Goal: Transaction & Acquisition: Purchase product/service

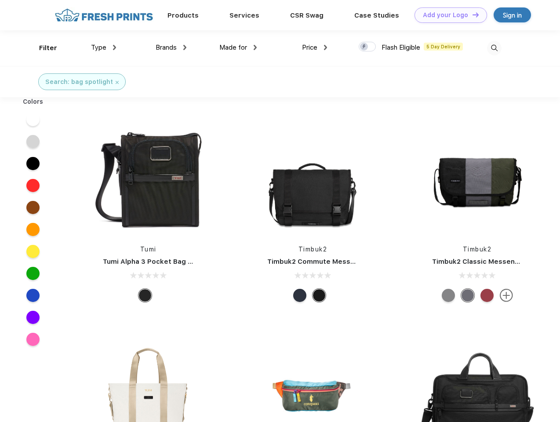
scroll to position [0, 0]
click at [447, 15] on link "Add your Logo Design Tool" at bounding box center [450, 14] width 72 height 15
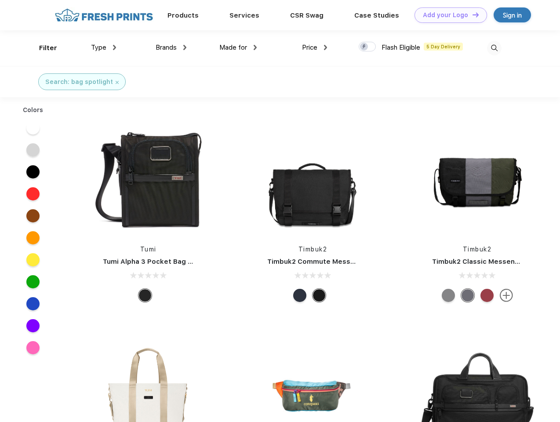
click at [0, 0] on div "Design Tool" at bounding box center [0, 0] width 0 height 0
click at [471, 14] on link "Add your Logo Design Tool" at bounding box center [450, 14] width 72 height 15
click at [42, 48] on div "Filter" at bounding box center [48, 48] width 18 height 10
click at [104, 47] on span "Type" at bounding box center [98, 47] width 15 height 8
click at [171, 47] on span "Brands" at bounding box center [166, 47] width 21 height 8
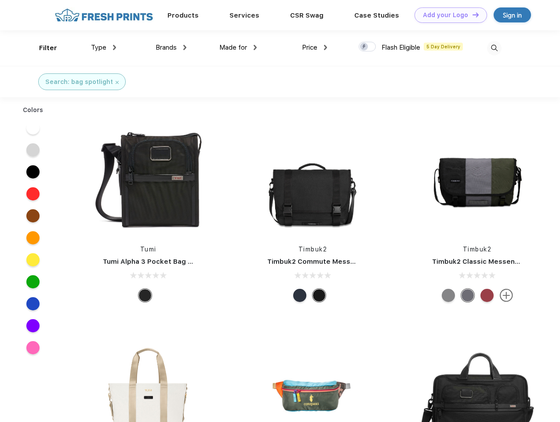
click at [238, 47] on span "Made for" at bounding box center [233, 47] width 28 height 8
click at [315, 47] on span "Price" at bounding box center [309, 47] width 15 height 8
click at [367, 47] on div at bounding box center [367, 47] width 17 height 10
click at [364, 47] on input "checkbox" at bounding box center [362, 44] width 6 height 6
click at [494, 48] on img at bounding box center [494, 48] width 14 height 14
